Goal: Check status: Check status

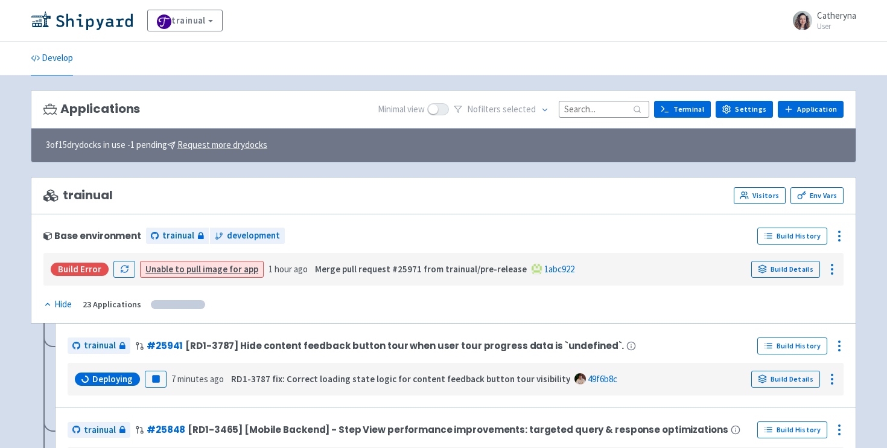
click at [604, 103] on div "Applications Minimal view No filter s selected Terminal Settings Application Te…" at bounding box center [443, 109] width 825 height 39
click at [604, 103] on input at bounding box center [604, 109] width 90 height 16
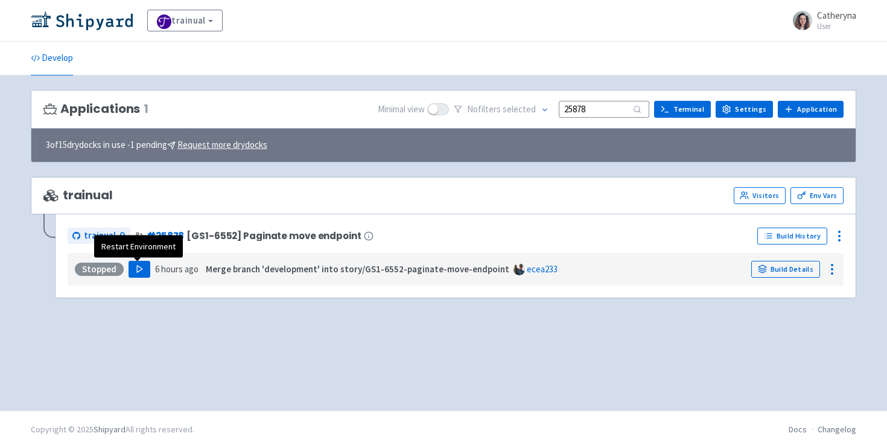
type input "25878"
click at [132, 273] on button "Play" at bounding box center [139, 269] width 22 height 17
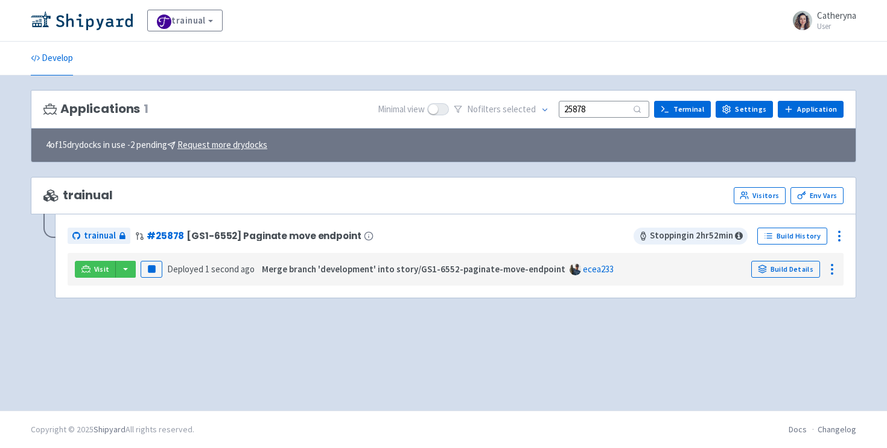
click at [563, 128] on div "4 of 15 drydocks in use - 2 pending Request more drydocks" at bounding box center [443, 145] width 824 height 34
click at [129, 268] on button "button" at bounding box center [125, 269] width 21 height 17
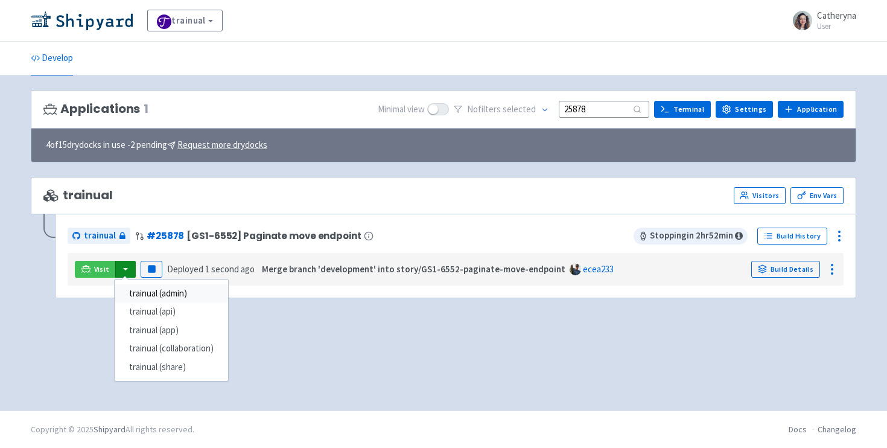
click at [164, 298] on link "trainual (admin)" at bounding box center [171, 293] width 113 height 19
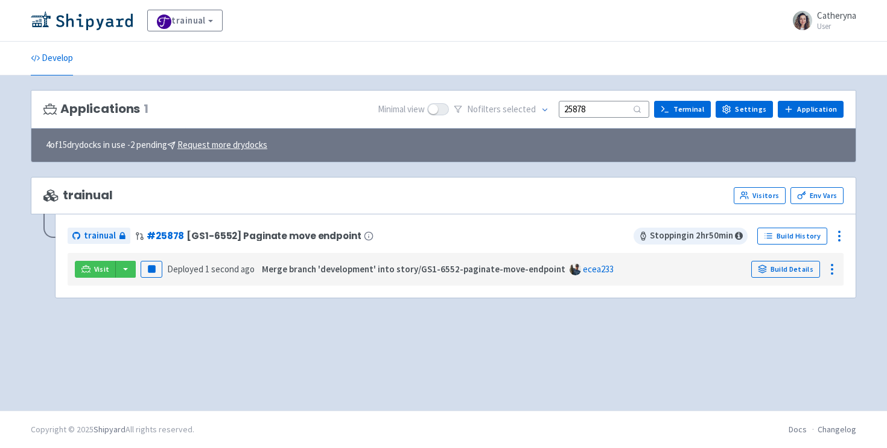
click at [161, 355] on div "Applications 1 Minimal view No filter s selected 25878 Terminal Settings Applic…" at bounding box center [443, 243] width 825 height 306
